Goal: Task Accomplishment & Management: Use online tool/utility

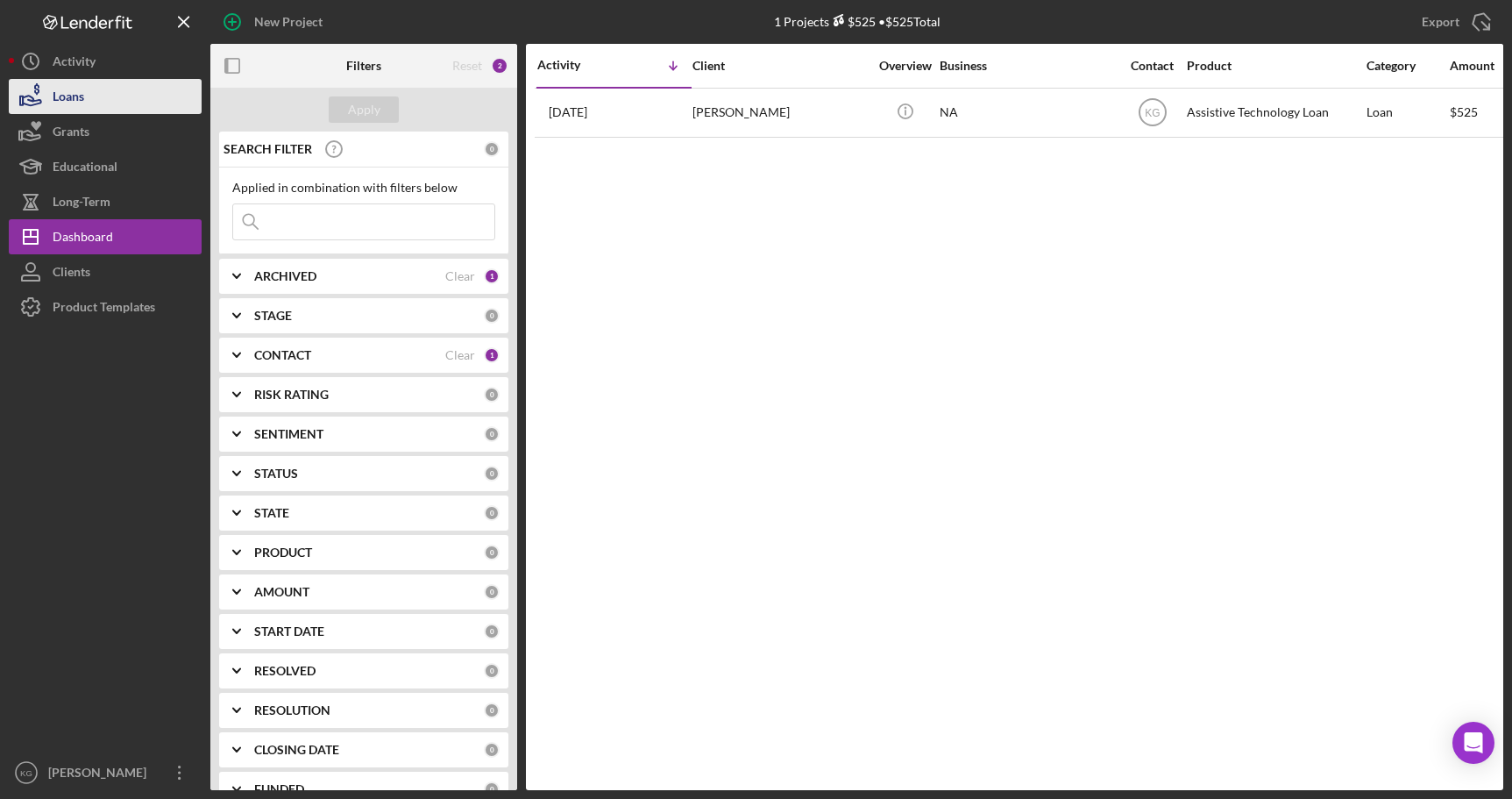
click at [64, 96] on div "Loans" at bounding box center [68, 98] width 32 height 40
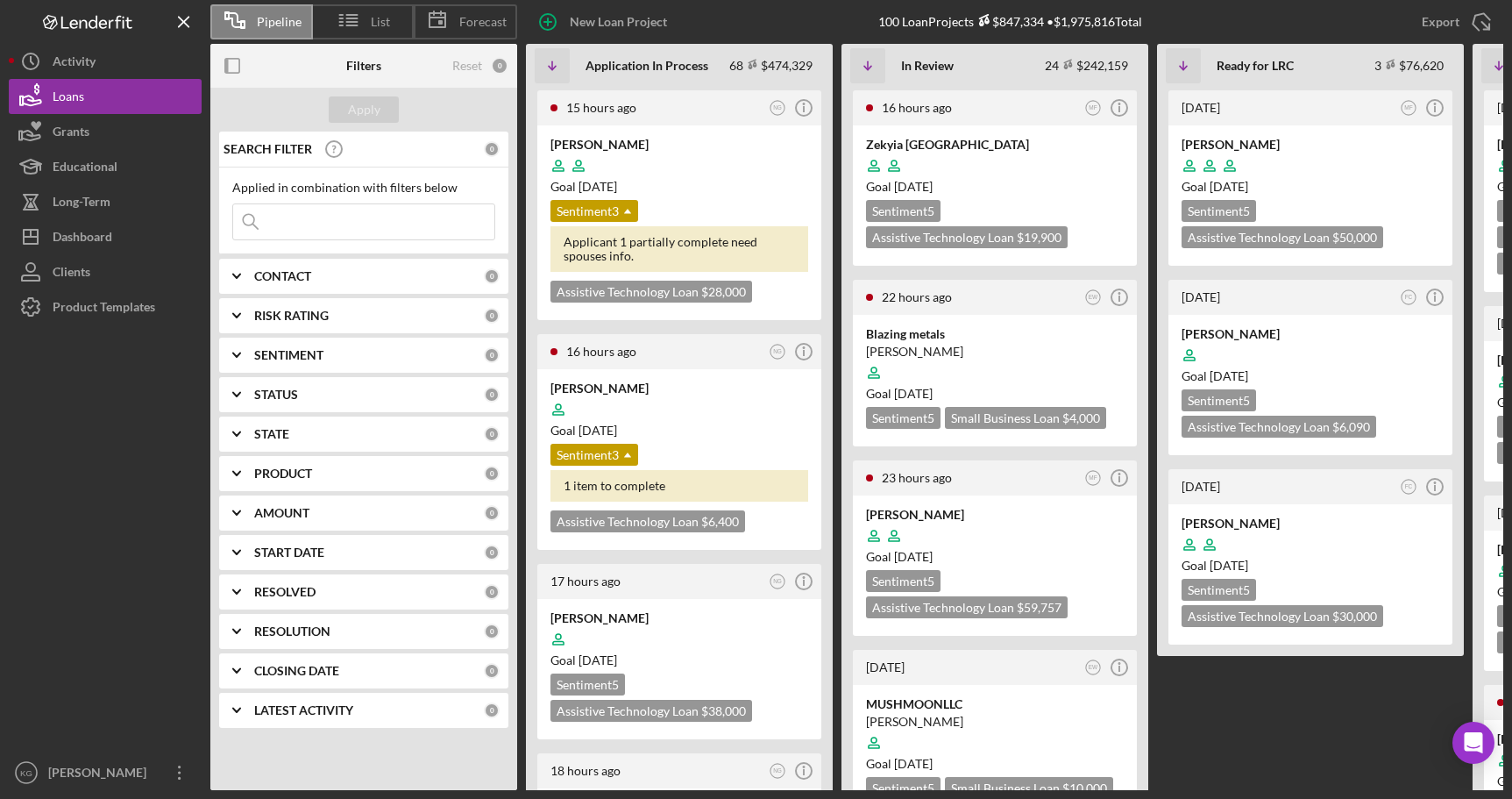
click at [310, 222] on input at bounding box center [363, 222] width 261 height 35
click at [345, 109] on button "Apply" at bounding box center [363, 109] width 70 height 26
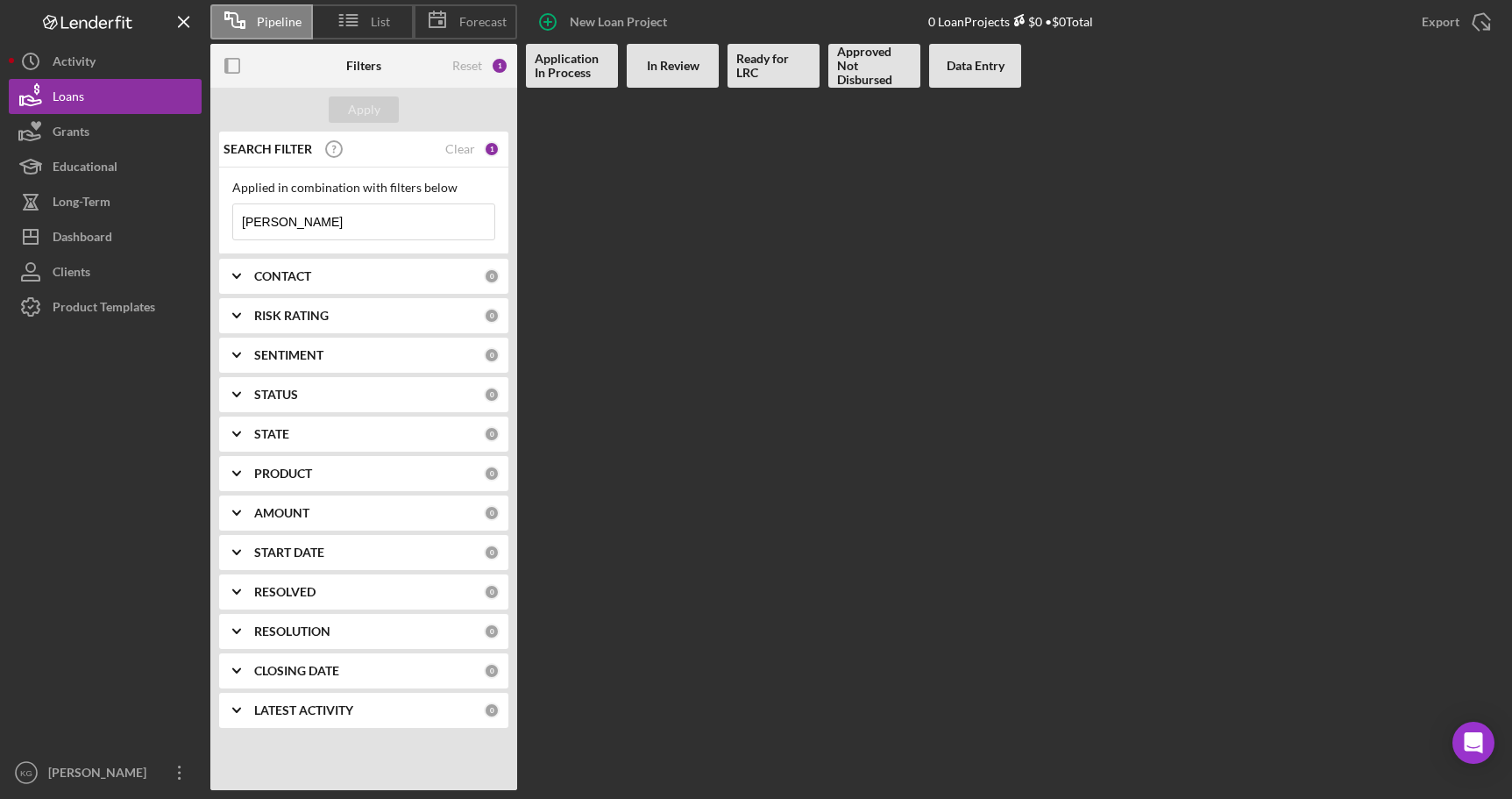
click at [298, 228] on input "[PERSON_NAME]" at bounding box center [363, 222] width 261 height 35
type input "o"
click at [348, 106] on div "Apply" at bounding box center [363, 109] width 32 height 26
